Goal: Transaction & Acquisition: Obtain resource

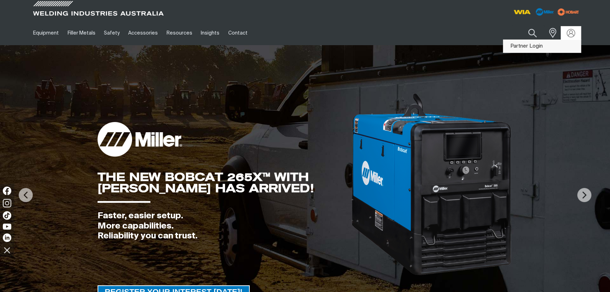
click at [552, 47] on link "Partner Login" at bounding box center [543, 46] width 78 height 13
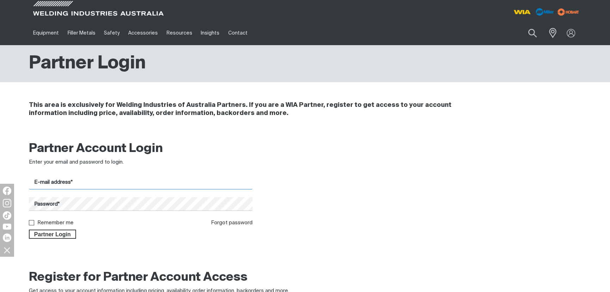
click at [110, 180] on input "E-mail address*" at bounding box center [141, 183] width 224 height 14
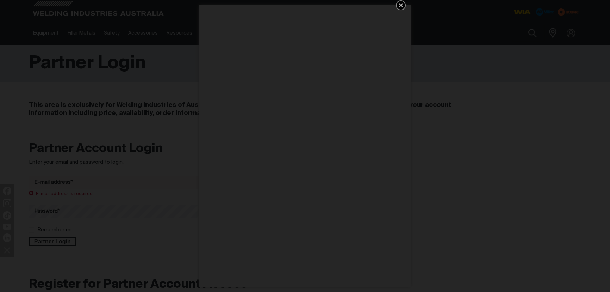
click at [401, 7] on icon "Get 5 WIA Welding Guides Free!" at bounding box center [401, 5] width 8 height 8
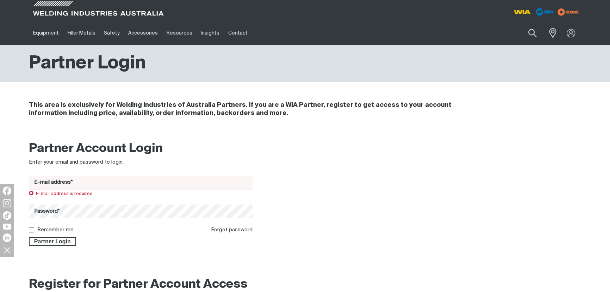
click at [80, 177] on input "E-mail address*" at bounding box center [141, 183] width 224 height 14
type input "[PERSON_NAME][EMAIL_ADDRESS][DOMAIN_NAME]"
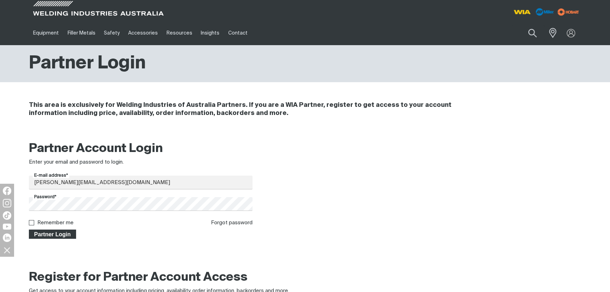
click at [52, 238] on button "Partner Login" at bounding box center [52, 233] width 47 height 9
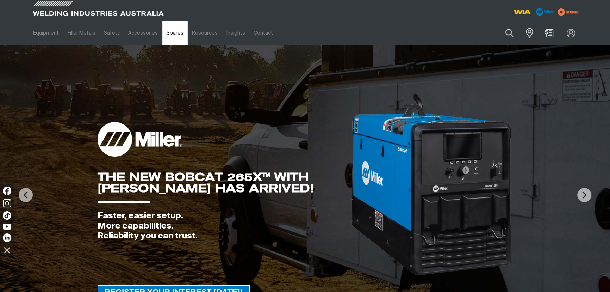
click at [176, 36] on link "Spares" at bounding box center [174, 33] width 25 height 24
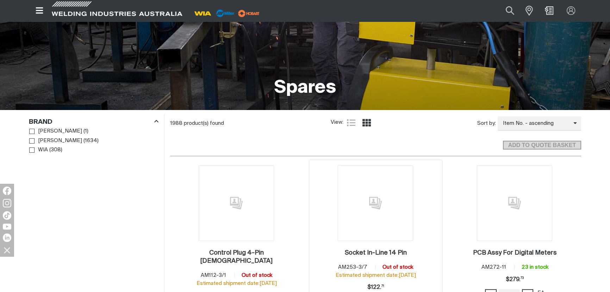
scroll to position [160, 0]
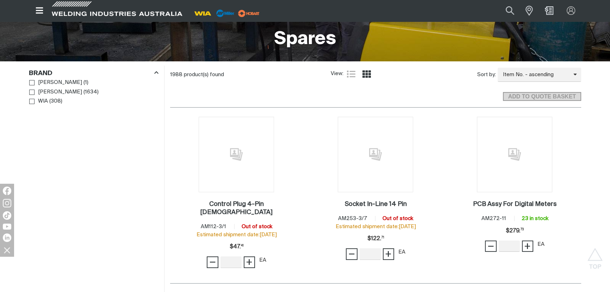
click at [283, 96] on div "ADD TO QUOTE BASKET" at bounding box center [375, 93] width 411 height 19
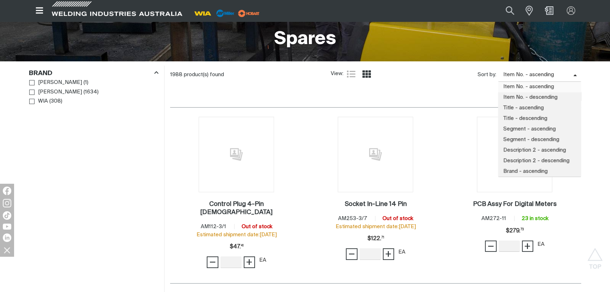
click at [541, 77] on span "Item No. - ascending" at bounding box center [535, 75] width 75 height 8
drag, startPoint x: 56, startPoint y: 193, endPoint x: 49, endPoint y: 159, distance: 34.1
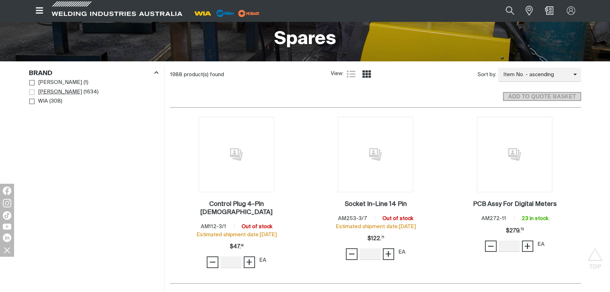
click at [30, 92] on span "Brand" at bounding box center [31, 92] width 5 height 5
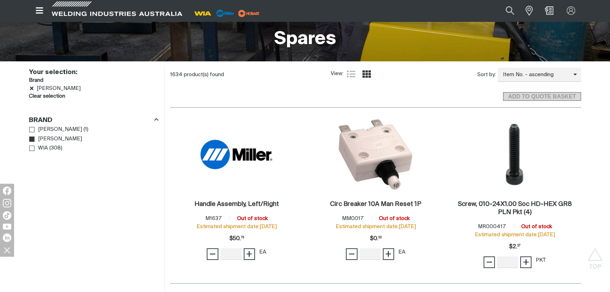
click at [429, 92] on div "ADD TO QUOTE BASKET" at bounding box center [375, 93] width 411 height 19
click at [435, 95] on div "ADD TO QUOTE BASKET" at bounding box center [375, 93] width 411 height 19
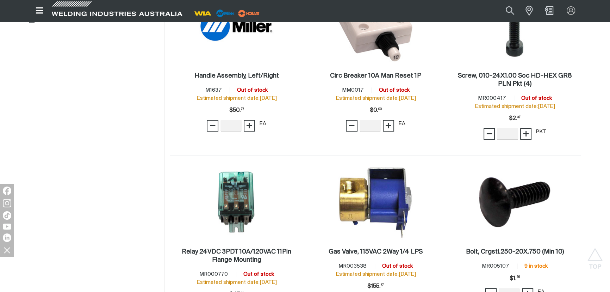
scroll to position [512, 0]
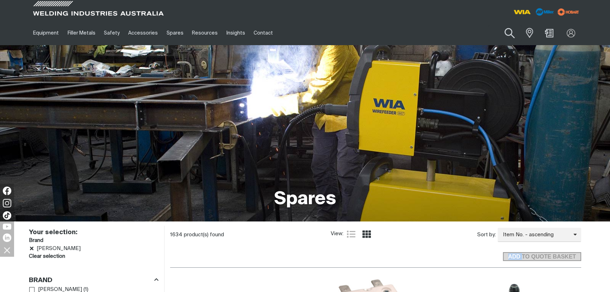
click at [508, 32] on button "Search products" at bounding box center [510, 33] width 29 height 20
click at [443, 33] on input "Search" at bounding box center [467, 33] width 109 height 16
type input "[PERSON_NAME] 800x"
click at [498, 25] on button "Search products" at bounding box center [510, 33] width 24 height 17
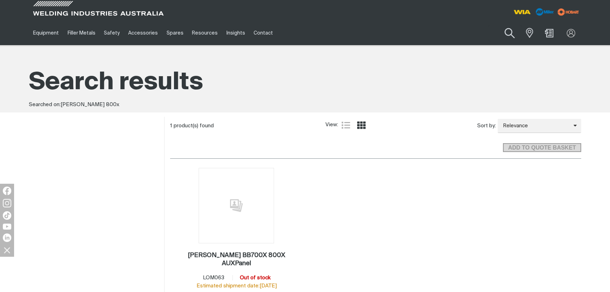
click at [512, 32] on button "Search products" at bounding box center [510, 33] width 29 height 20
click at [436, 35] on input "[PERSON_NAME] 800x" at bounding box center [467, 33] width 109 height 16
click at [435, 33] on input "[PERSON_NAME] 800x" at bounding box center [467, 33] width 109 height 16
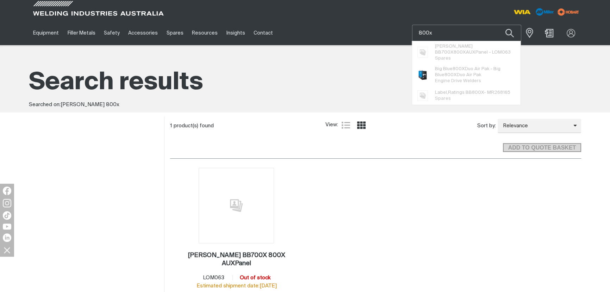
type input "800x"
click at [498, 25] on button "Search products" at bounding box center [510, 33] width 24 height 17
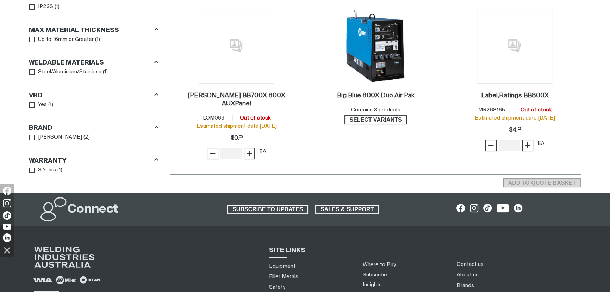
scroll to position [160, 0]
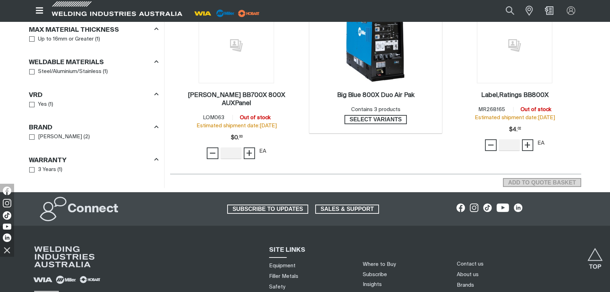
click at [381, 41] on img at bounding box center [375, 45] width 75 height 75
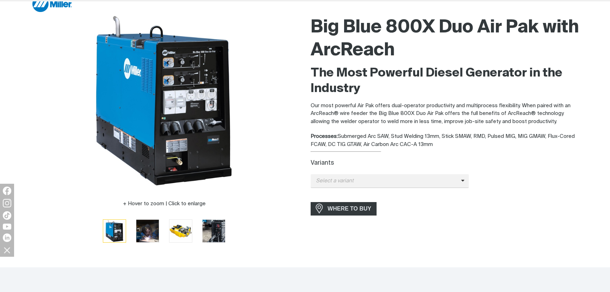
scroll to position [128, 0]
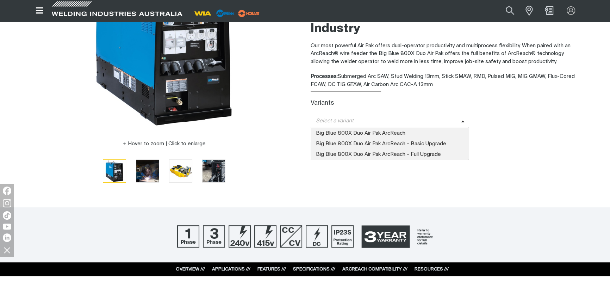
click at [409, 120] on span "Select a variant" at bounding box center [386, 121] width 150 height 8
click at [409, 129] on span "Big Blue 800X Duo Air Pak ArcReach" at bounding box center [390, 133] width 158 height 11
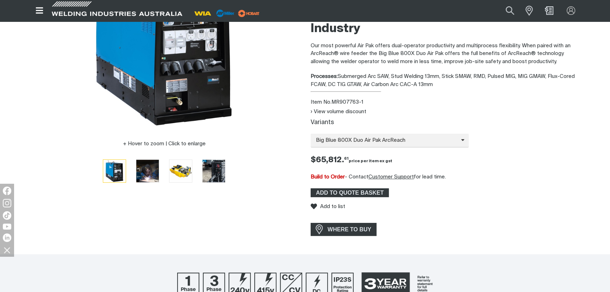
click at [516, 179] on div "Build to Order - Contact Customer Support for lead time." at bounding box center [446, 177] width 271 height 8
